Goal: Task Accomplishment & Management: Manage account settings

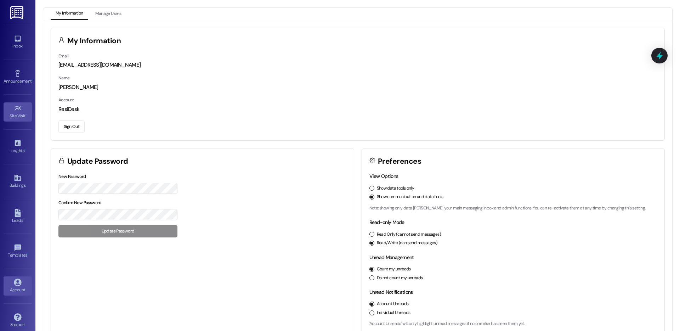
click at [10, 116] on div "Site Visit •" at bounding box center [17, 115] width 35 height 7
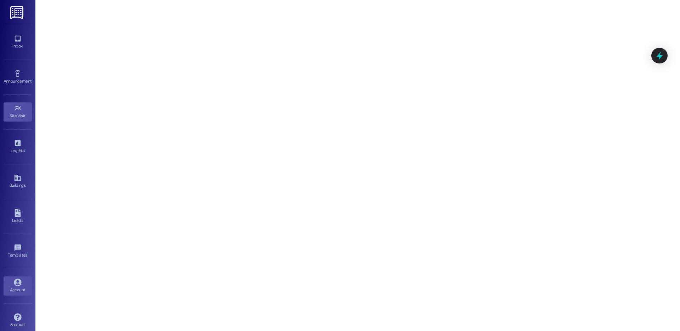
click at [12, 290] on div "Account" at bounding box center [17, 289] width 35 height 7
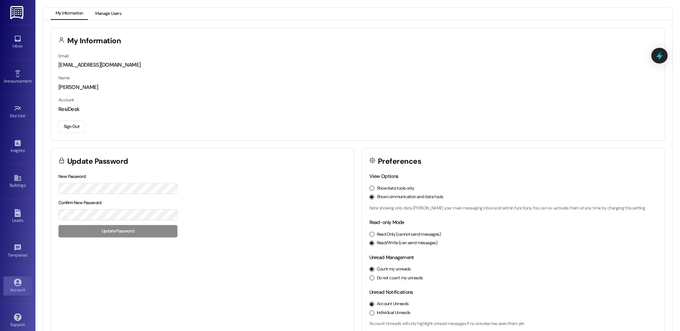
click at [109, 13] on button "Manage Users" at bounding box center [108, 14] width 36 height 12
